Goal: Task Accomplishment & Management: Manage account settings

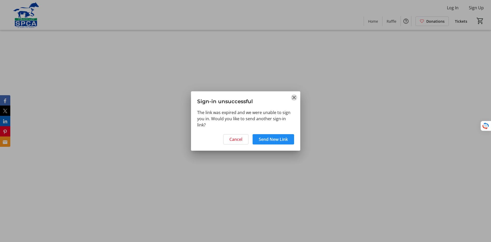
click at [295, 100] on mat-icon "Close" at bounding box center [294, 97] width 6 height 6
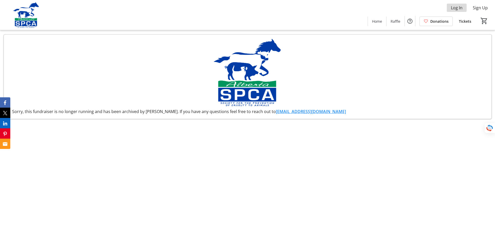
click at [457, 7] on span "Log In" at bounding box center [457, 8] width 12 height 6
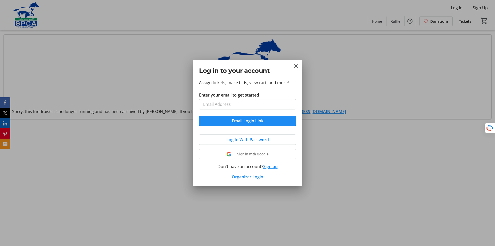
click at [229, 103] on input "Enter your email to get started" at bounding box center [247, 104] width 97 height 10
type input "[EMAIL_ADDRESS][DOMAIN_NAME]"
click at [248, 154] on span "Sign in with Google" at bounding box center [252, 154] width 31 height 4
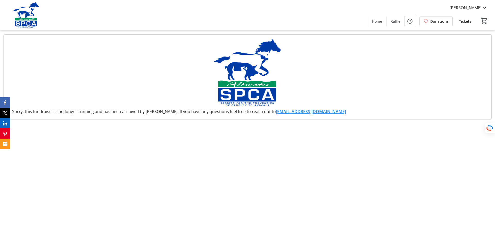
click at [435, 20] on span "Donations" at bounding box center [440, 21] width 18 height 5
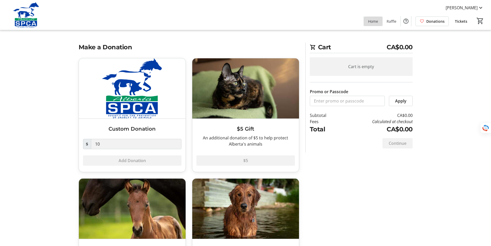
click at [374, 21] on span "Home" at bounding box center [373, 21] width 10 height 5
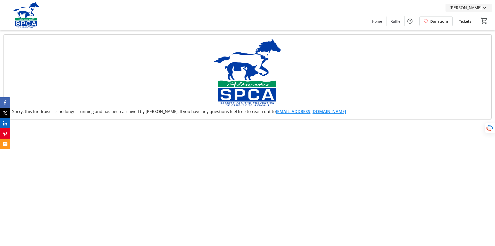
click at [486, 6] on mat-icon at bounding box center [485, 8] width 6 height 6
click at [472, 30] on span "My Account" at bounding box center [471, 32] width 36 height 6
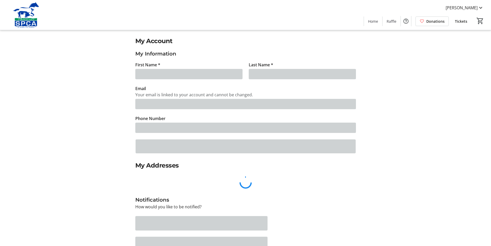
type input "[PERSON_NAME]"
type input "Hamann"
type input "[EMAIL_ADDRESS][DOMAIN_NAME]"
type input "[PHONE_NUMBER]"
